Goal: Information Seeking & Learning: Find specific page/section

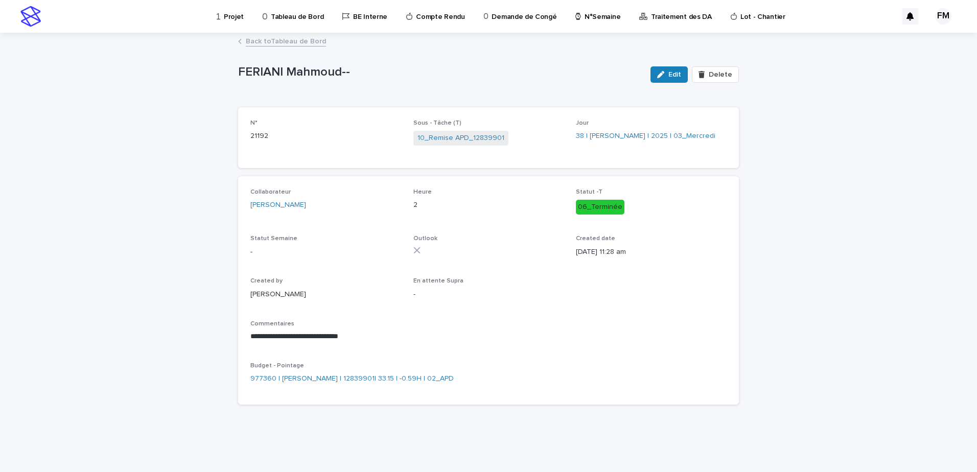
click at [298, 39] on link "Back to Tableau de Bord" at bounding box center [286, 41] width 80 height 12
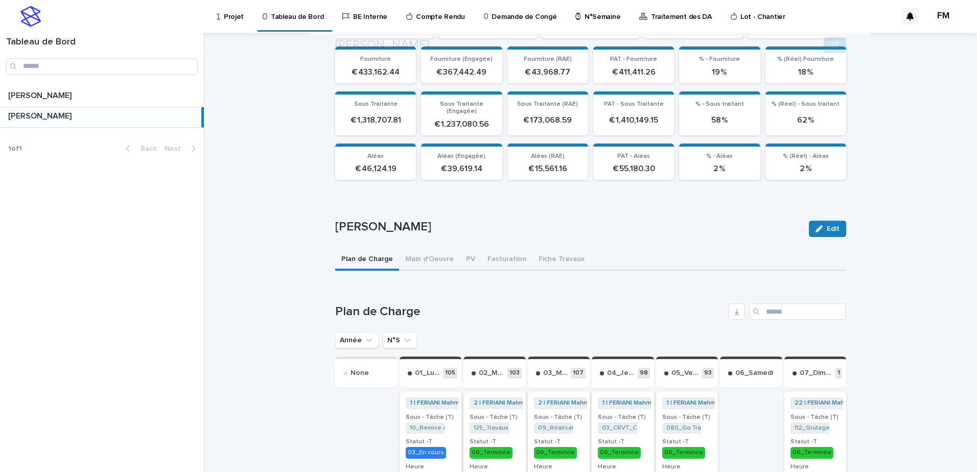
scroll to position [202, 0]
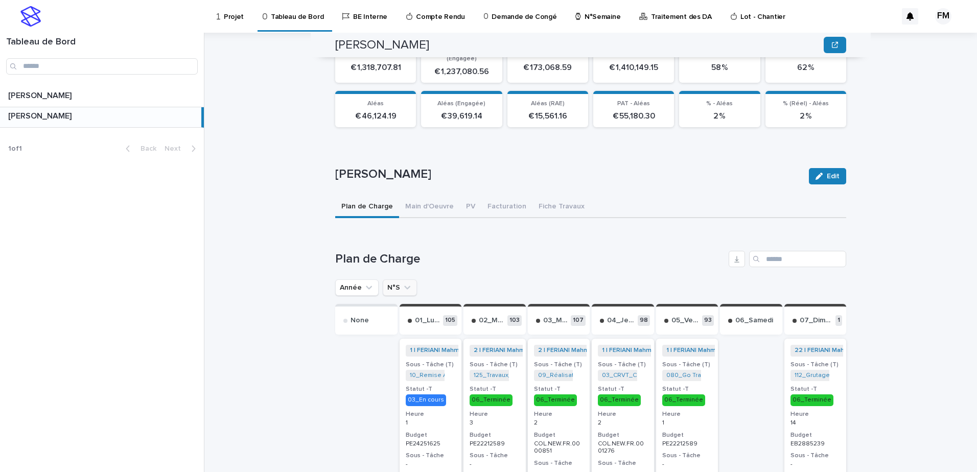
click at [403, 283] on icon "N°S" at bounding box center [407, 288] width 10 height 10
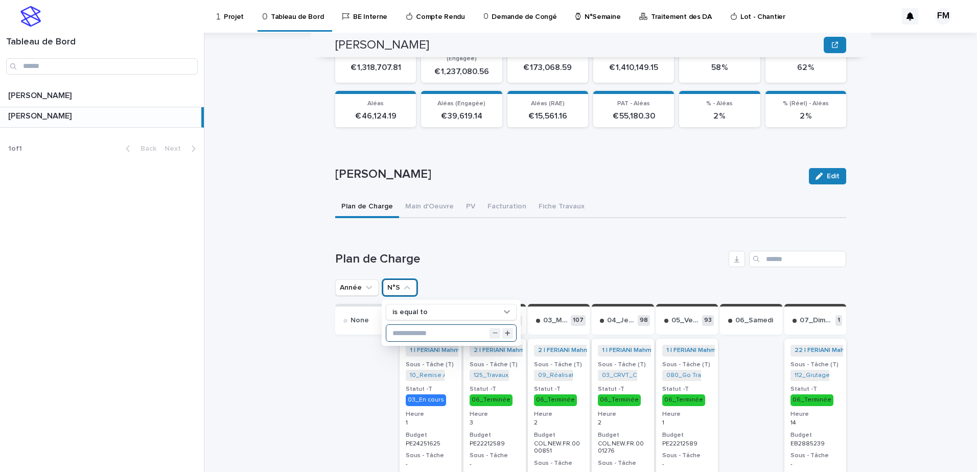
click at [420, 330] on input "text" at bounding box center [451, 333] width 130 height 16
type input "**"
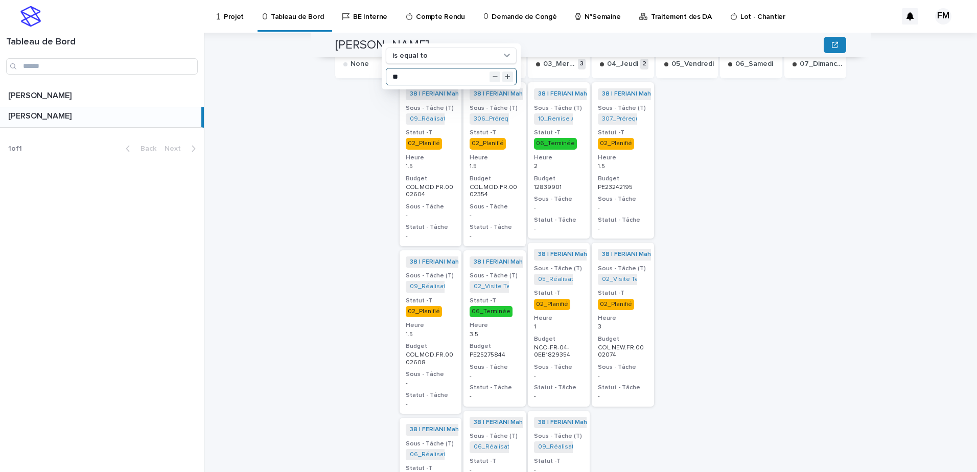
scroll to position [509, 0]
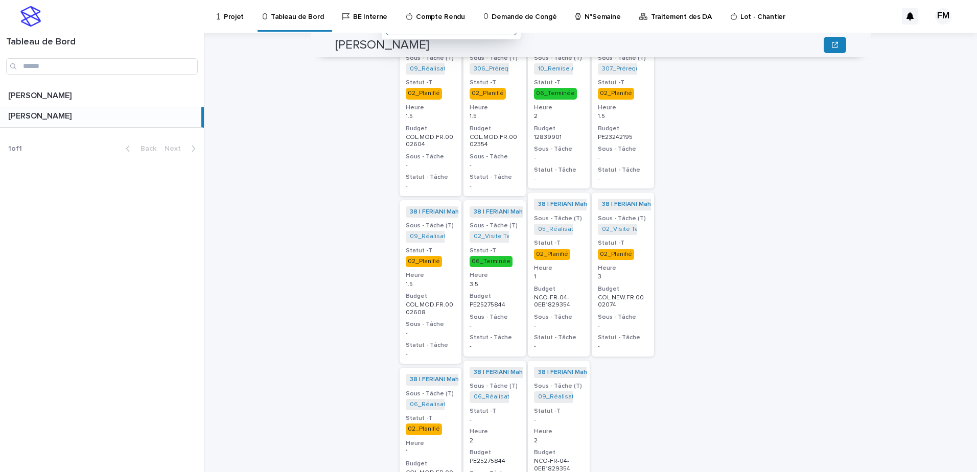
click at [575, 294] on p "NCO-FR-04-0EB1829354" at bounding box center [559, 301] width 50 height 15
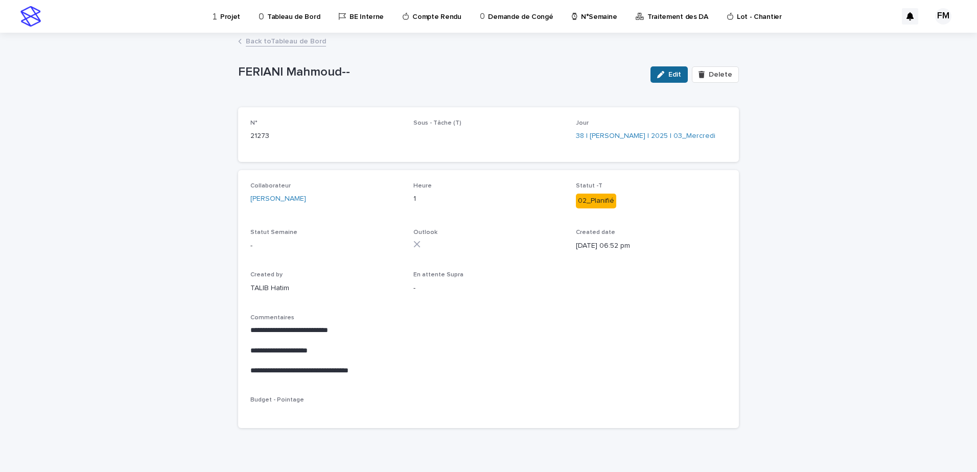
click at [662, 70] on button "Edit" at bounding box center [669, 74] width 37 height 16
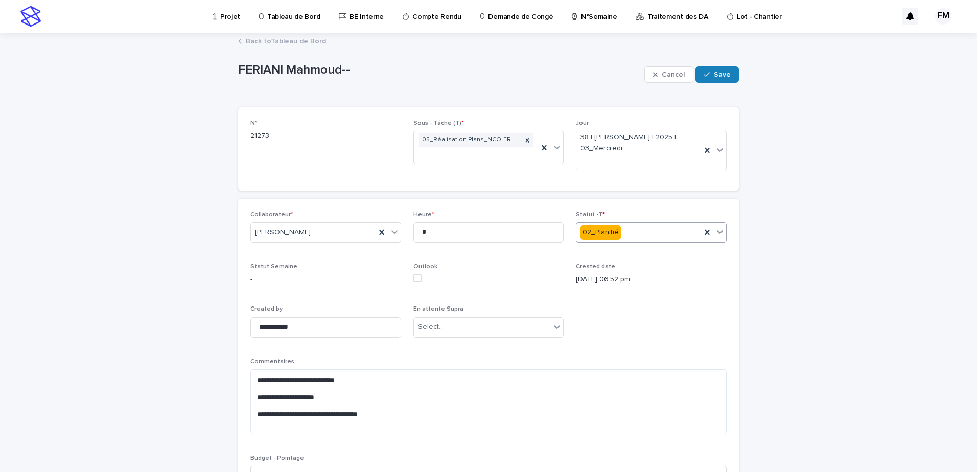
click at [658, 231] on div "02_Planifié" at bounding box center [639, 232] width 125 height 17
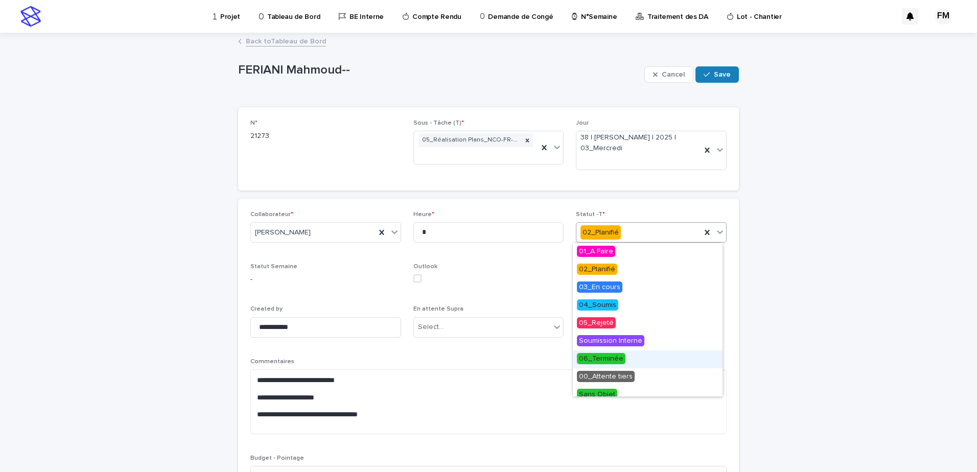
click at [622, 366] on div "06_Terminée" at bounding box center [648, 360] width 150 height 18
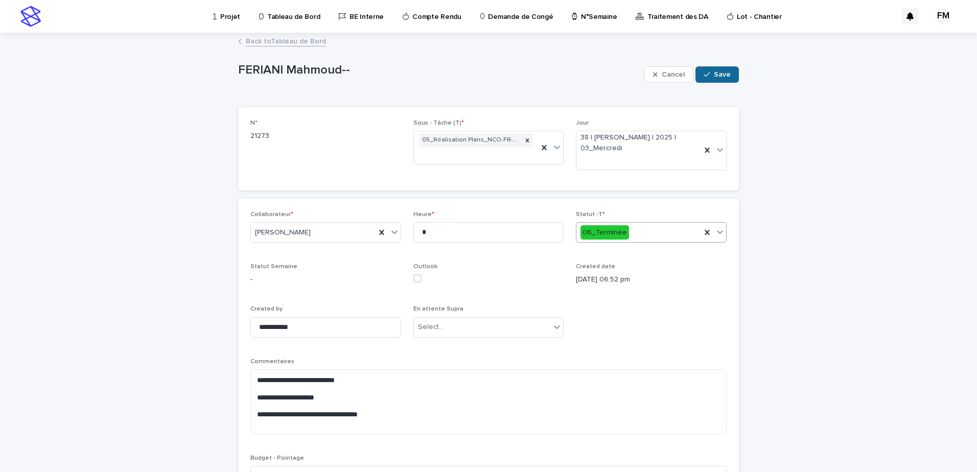
click at [720, 80] on button "Save" at bounding box center [717, 74] width 43 height 16
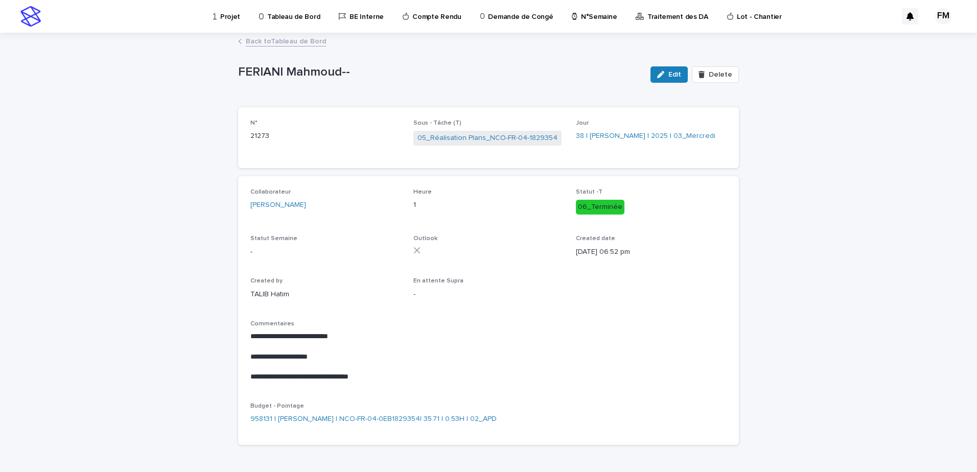
click at [216, 25] on link "Projet" at bounding box center [228, 16] width 33 height 32
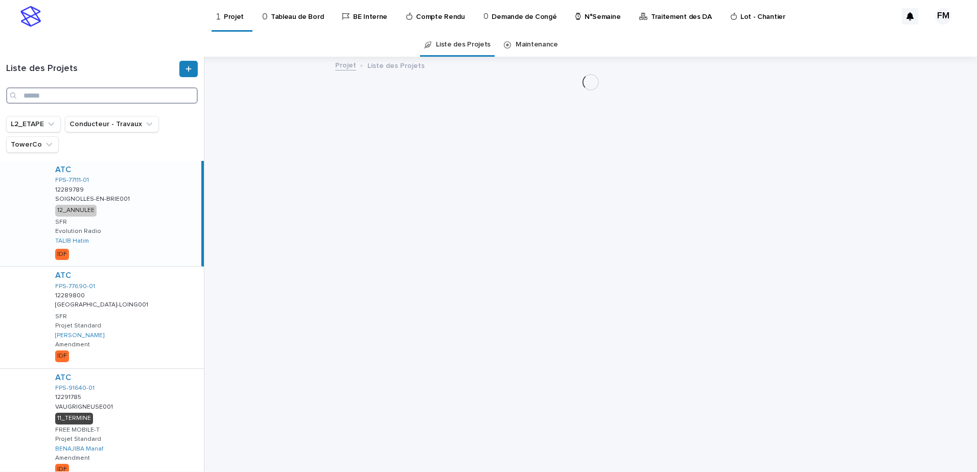
click at [127, 91] on input "Search" at bounding box center [102, 95] width 192 height 16
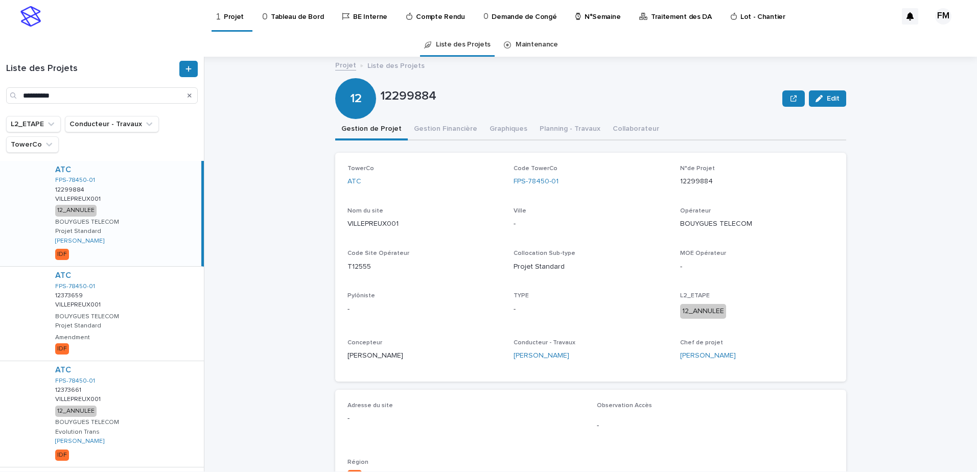
click at [21, 96] on div "Search" at bounding box center [14, 95] width 16 height 16
drag, startPoint x: 31, startPoint y: 97, endPoint x: 73, endPoint y: 95, distance: 42.5
click at [73, 95] on input "**********" at bounding box center [102, 95] width 192 height 16
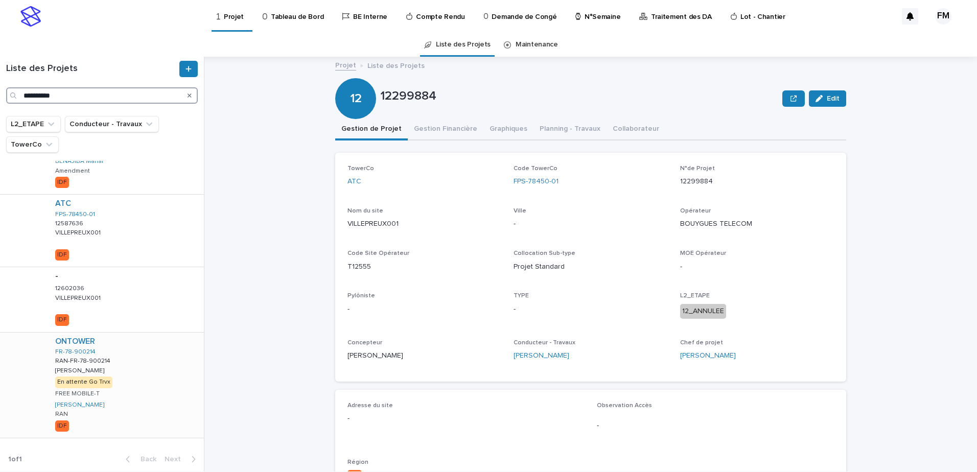
scroll to position [712, 0]
click at [167, 382] on div "ONTOWER FR-78-900214 RAN-FR-78-900214 RAN-FR-78-900214 Ange Villepreux Ange Vil…" at bounding box center [125, 384] width 157 height 105
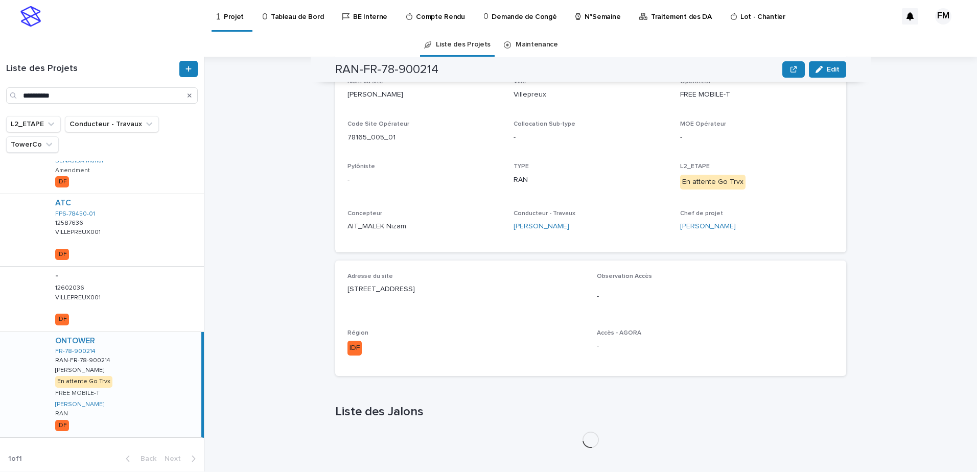
click at [401, 292] on div "Adresse du site [STREET_ADDRESS] Observation Accès - Région IDF Accès - AGORA -" at bounding box center [591, 318] width 487 height 91
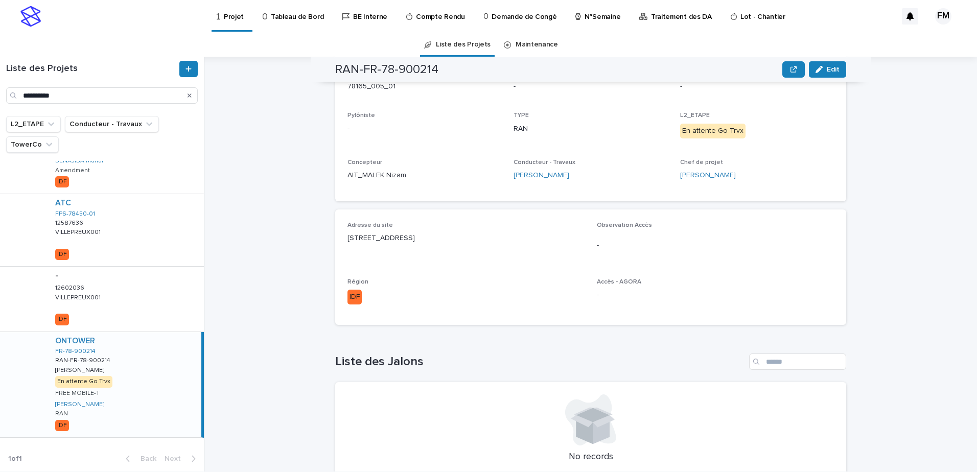
click at [401, 292] on p "IDF" at bounding box center [466, 297] width 237 height 15
click at [381, 242] on div "Loading... Saving… TowerCo ONTOWER Code TowerCo FR-78-900214 N°de Projet RAN-FR…" at bounding box center [590, 240] width 511 height 536
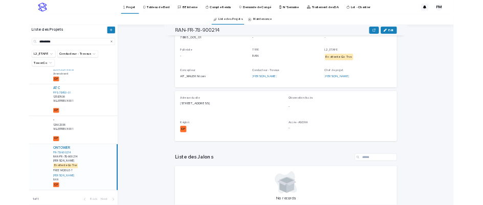
scroll to position [277, 0]
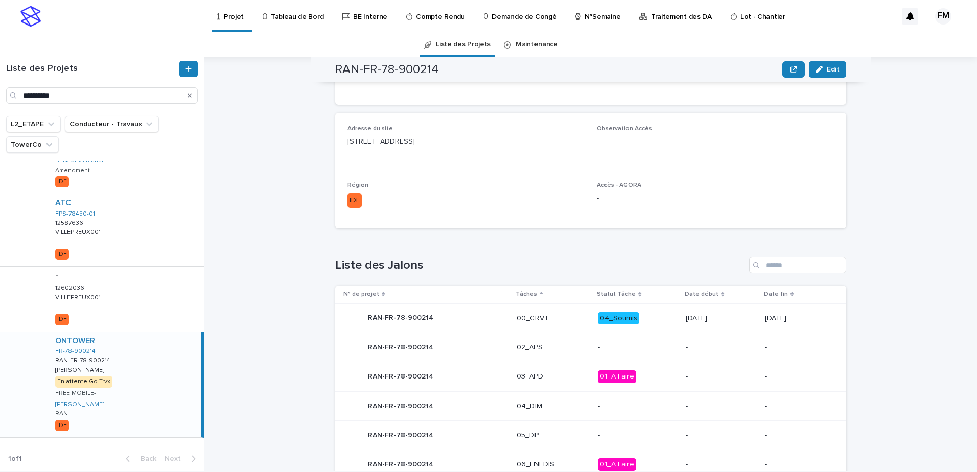
click at [396, 145] on p "[STREET_ADDRESS]" at bounding box center [466, 141] width 237 height 11
copy p "[STREET_ADDRESS]"
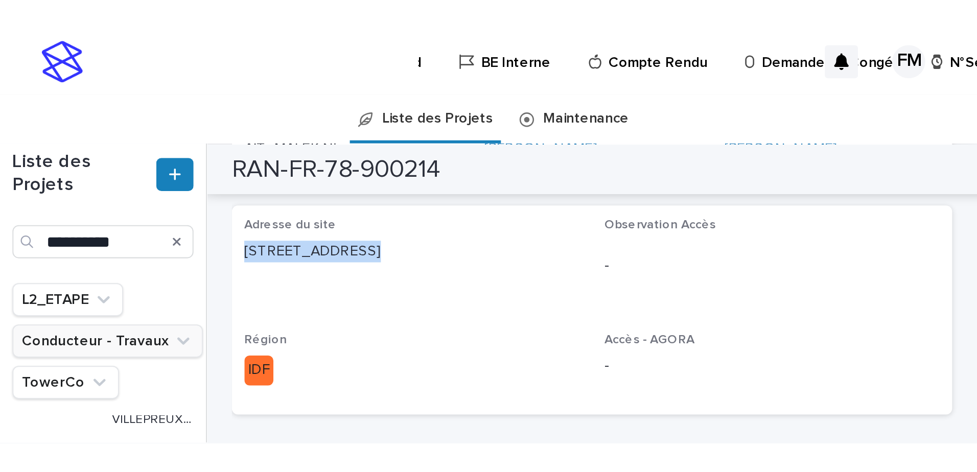
scroll to position [712, 0]
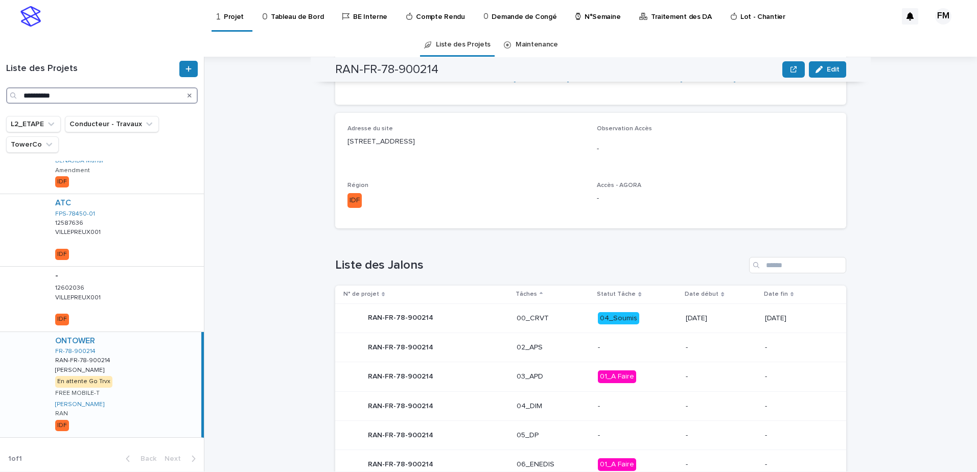
click at [94, 94] on input "**********" at bounding box center [102, 95] width 192 height 16
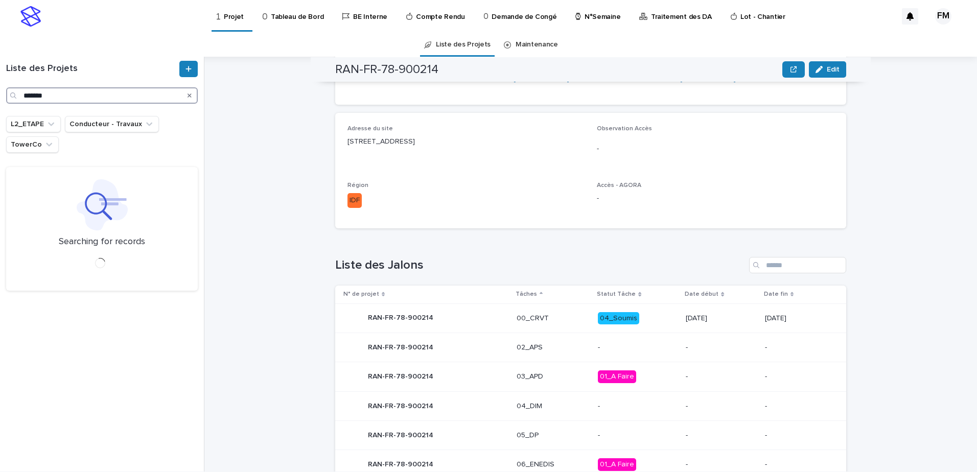
type input "*******"
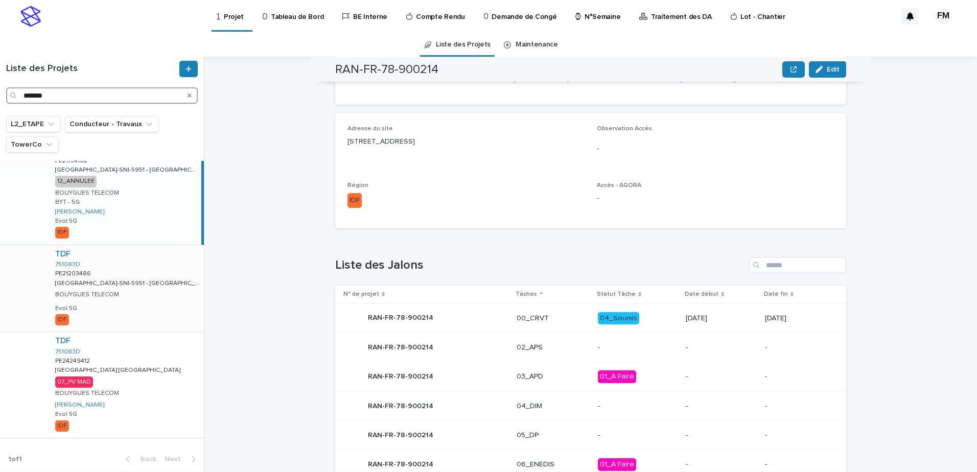
scroll to position [30, 0]
click at [157, 357] on div "TDF 751083D PE24249412 PE24249412 [GEOGRAPHIC_DATA] [GEOGRAPHIC_DATA] [GEOGRAPH…" at bounding box center [125, 384] width 157 height 105
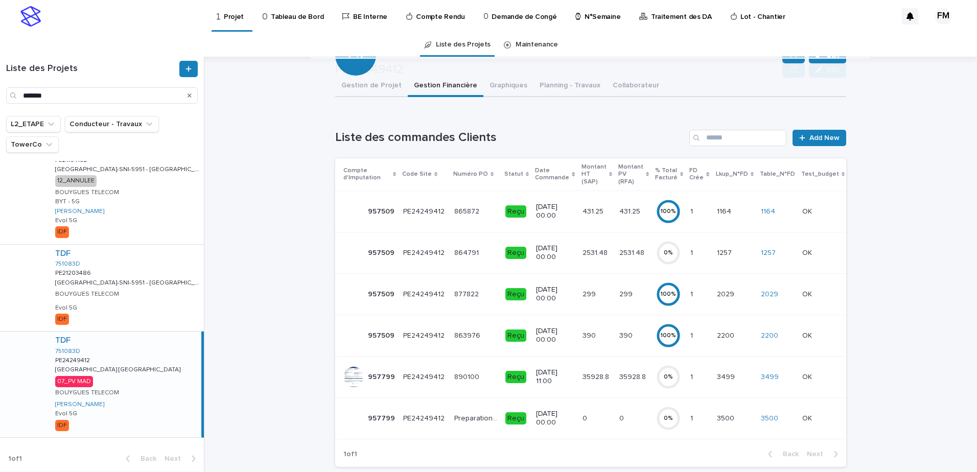
scroll to position [204, 0]
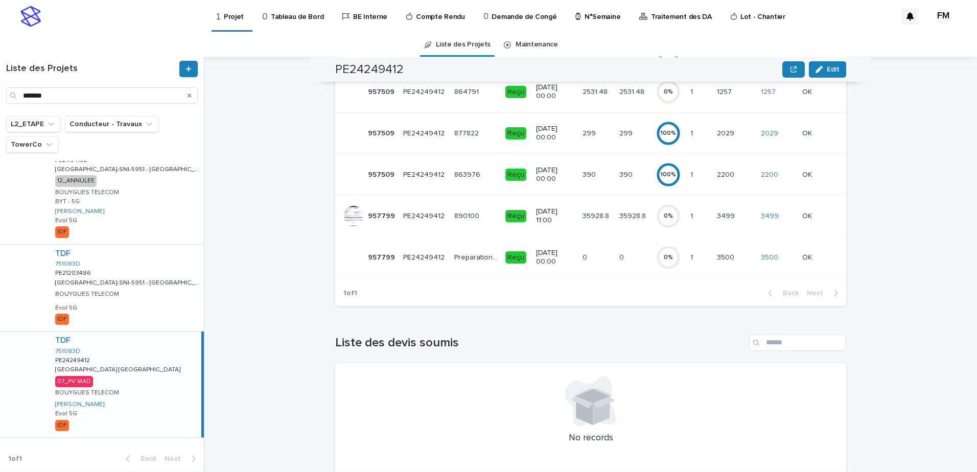
click at [459, 225] on td "890100 890100" at bounding box center [475, 215] width 51 height 41
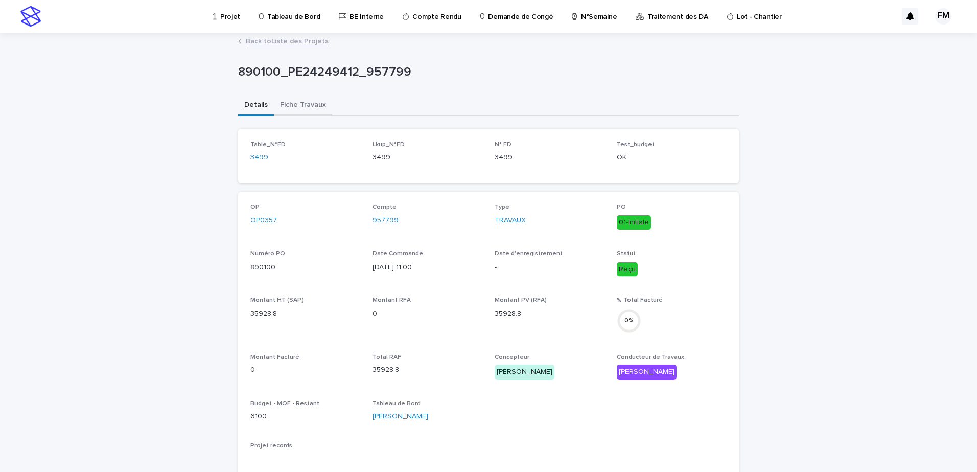
click at [308, 102] on button "Fiche Travaux" at bounding box center [303, 105] width 58 height 21
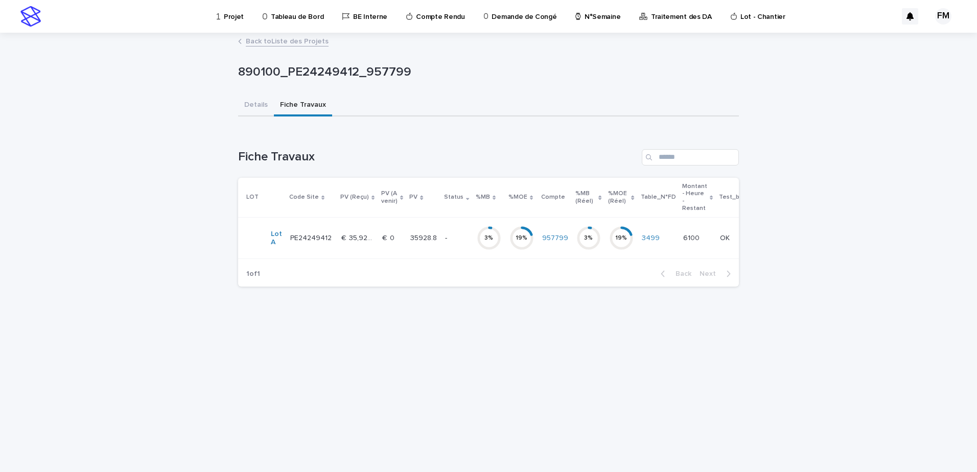
click at [422, 220] on td "35928.8 35928.8" at bounding box center [423, 238] width 35 height 41
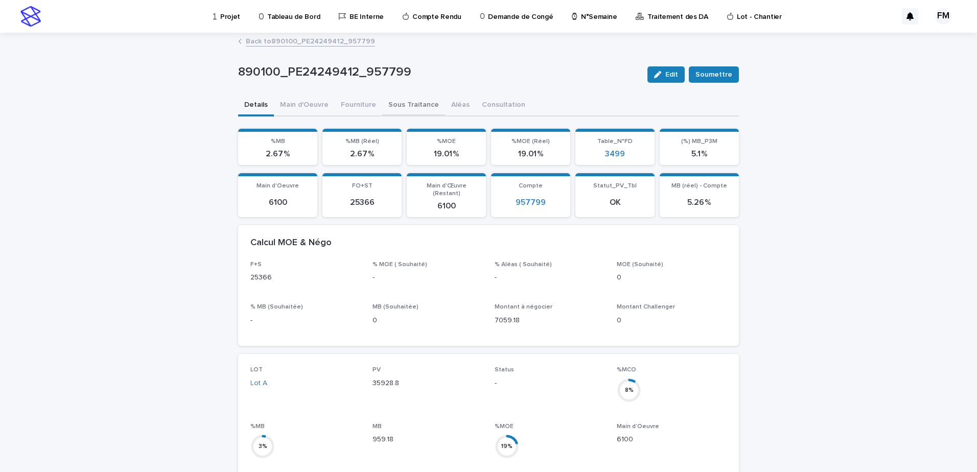
click at [383, 104] on button "Sous Traitance" at bounding box center [413, 105] width 63 height 21
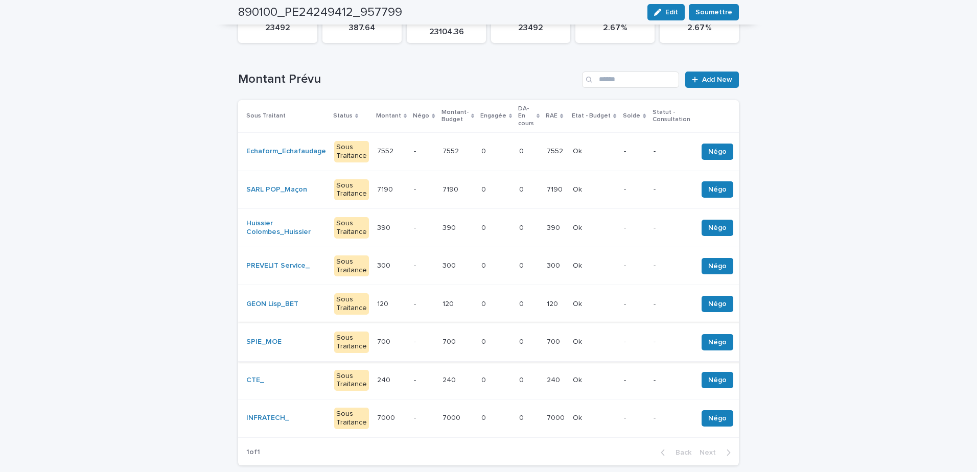
scroll to position [153, 0]
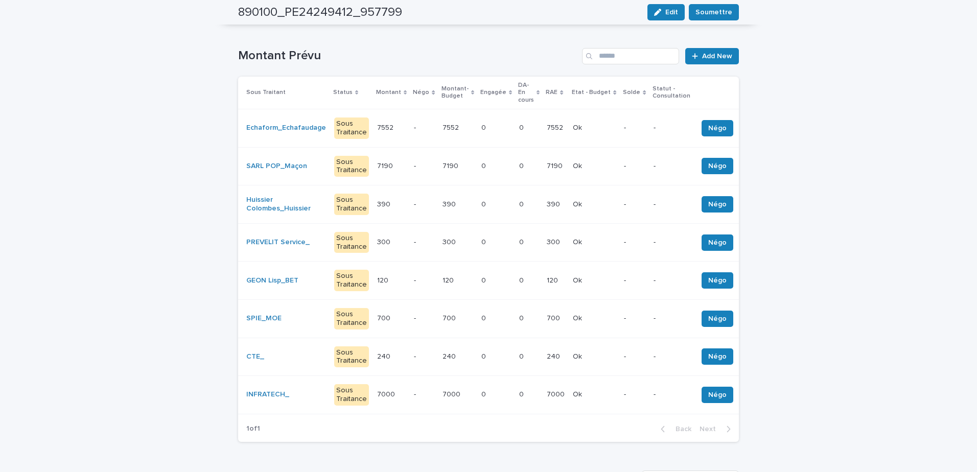
click at [426, 167] on td "-" at bounding box center [424, 166] width 28 height 38
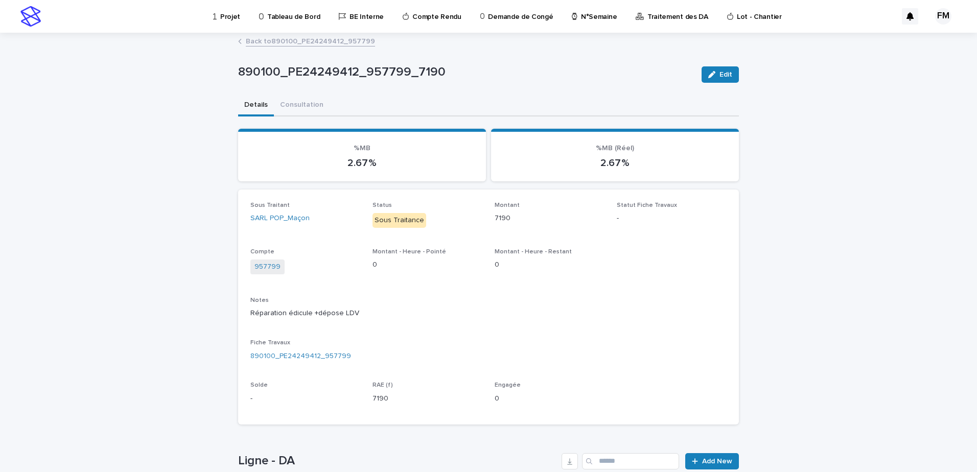
click at [305, 48] on div "Back to 890100_PE24249412_957799" at bounding box center [488, 42] width 511 height 14
click at [309, 42] on link "Back to 890100_PE24249412_957799" at bounding box center [310, 41] width 129 height 12
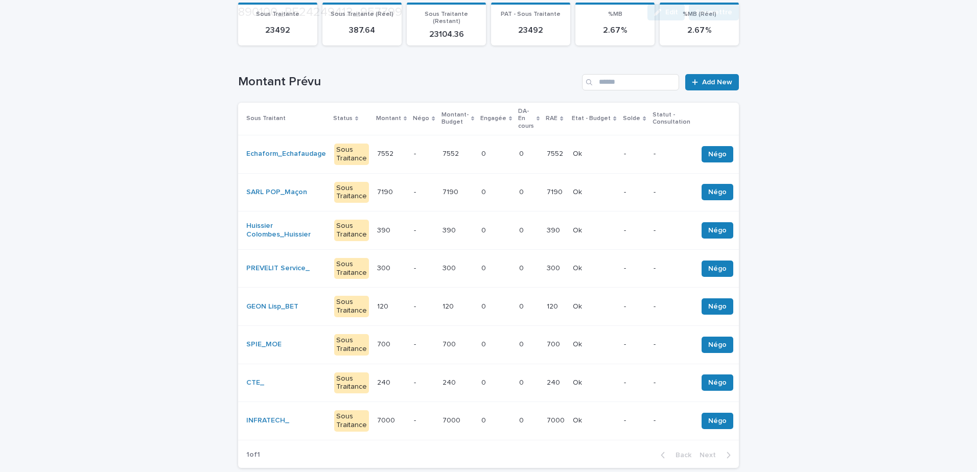
scroll to position [153, 0]
